Goal: Book appointment/travel/reservation

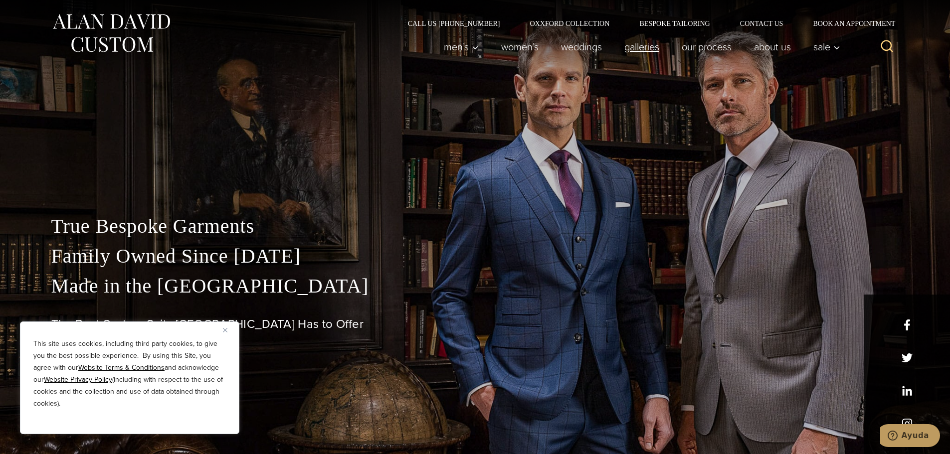
click at [652, 46] on link "Galleries" at bounding box center [641, 47] width 57 height 20
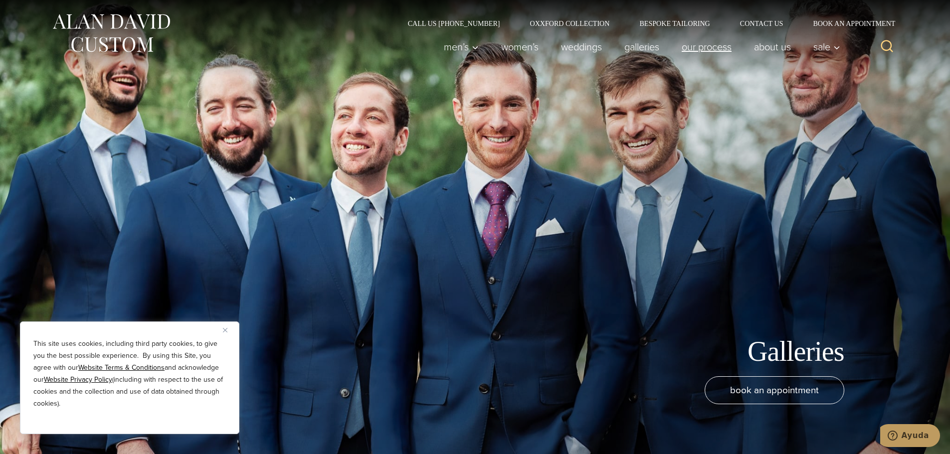
click at [720, 52] on link "Our Process" at bounding box center [706, 47] width 72 height 20
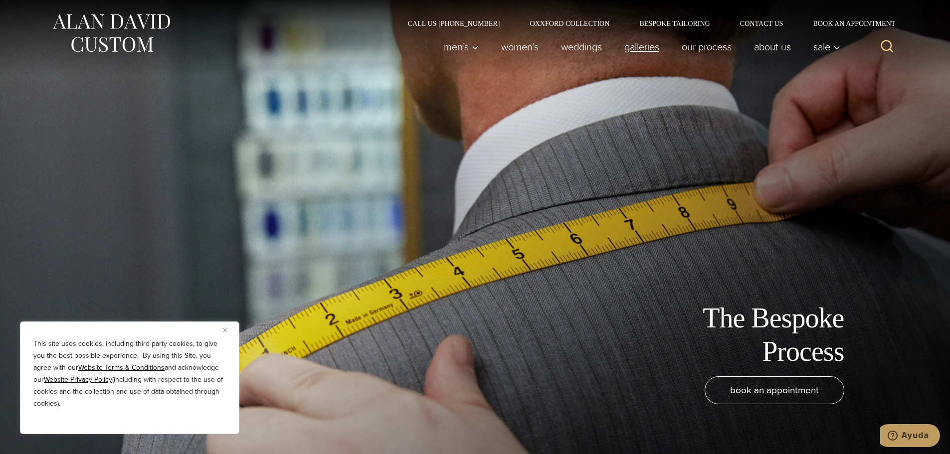
click at [648, 54] on link "Galleries" at bounding box center [641, 47] width 57 height 20
click at [746, 393] on span "book an appointment" at bounding box center [774, 390] width 89 height 14
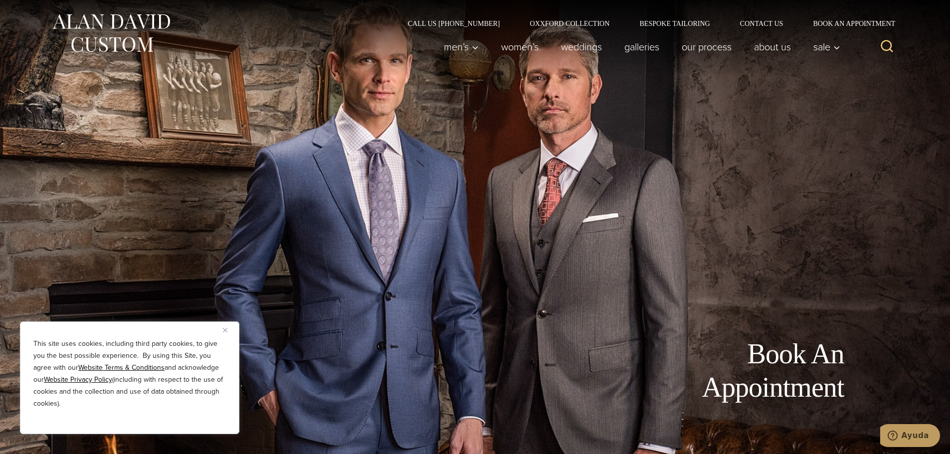
click at [225, 330] on img "Close" at bounding box center [225, 330] width 4 height 4
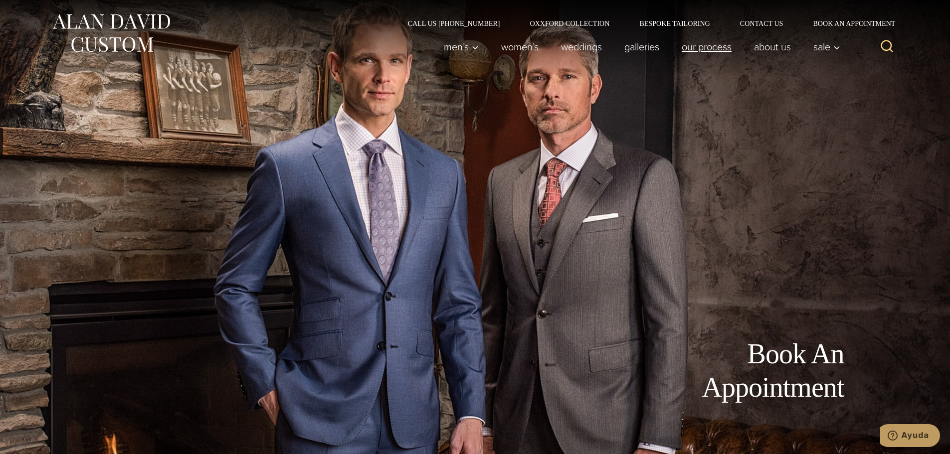
click at [715, 52] on link "Our Process" at bounding box center [706, 47] width 72 height 20
